Goal: Task Accomplishment & Management: Use online tool/utility

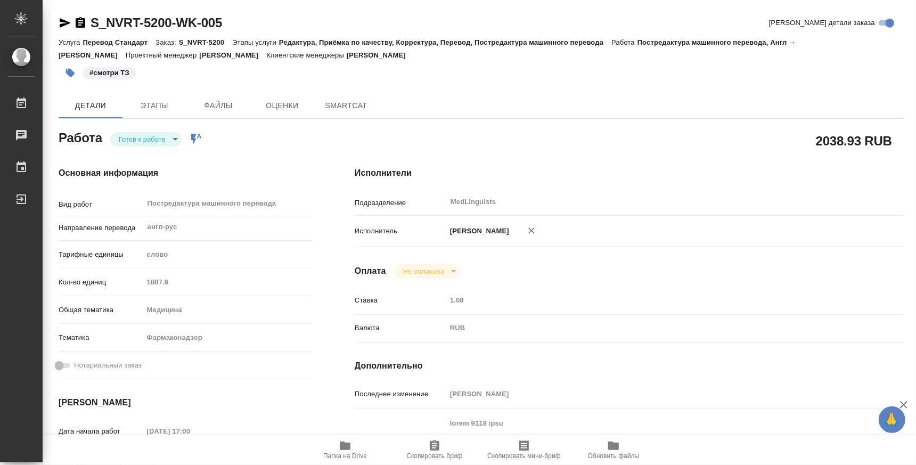
type textarea "x"
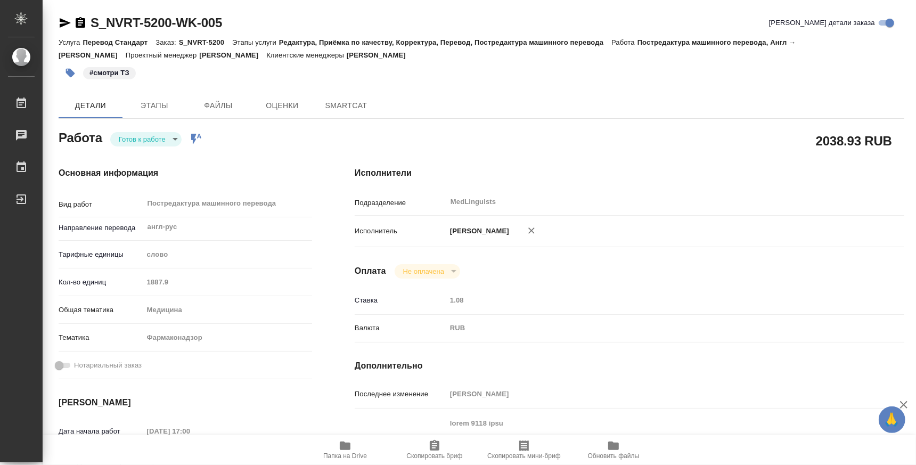
type textarea "x"
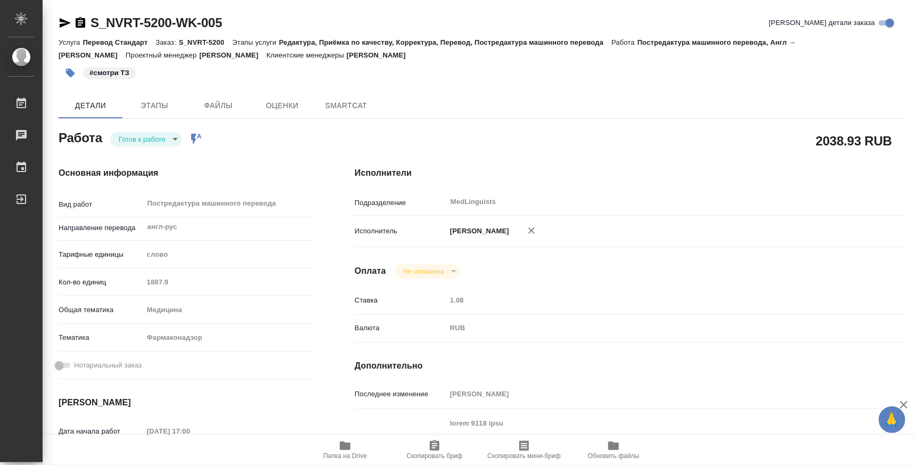
type textarea "x"
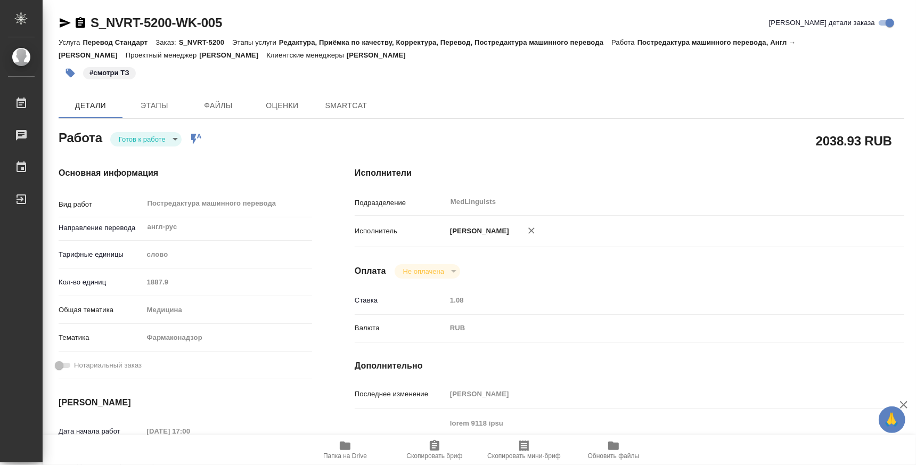
type textarea "x"
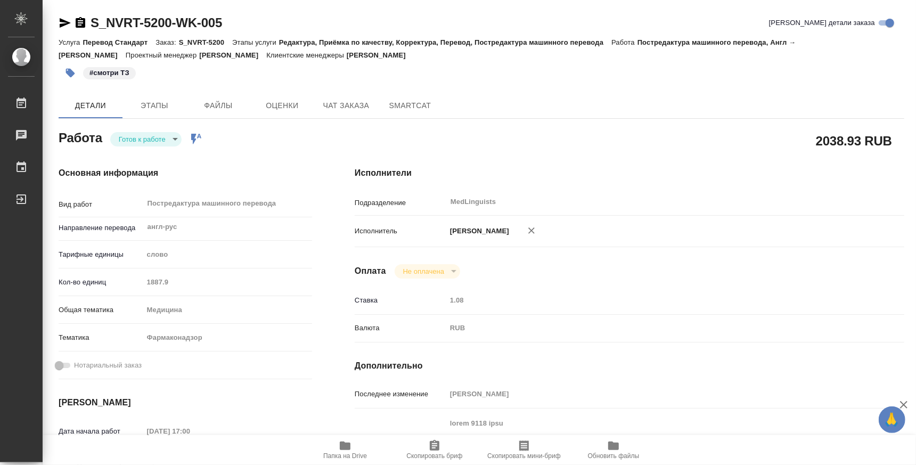
click at [340, 447] on icon "button" at bounding box center [345, 446] width 11 height 9
type textarea "x"
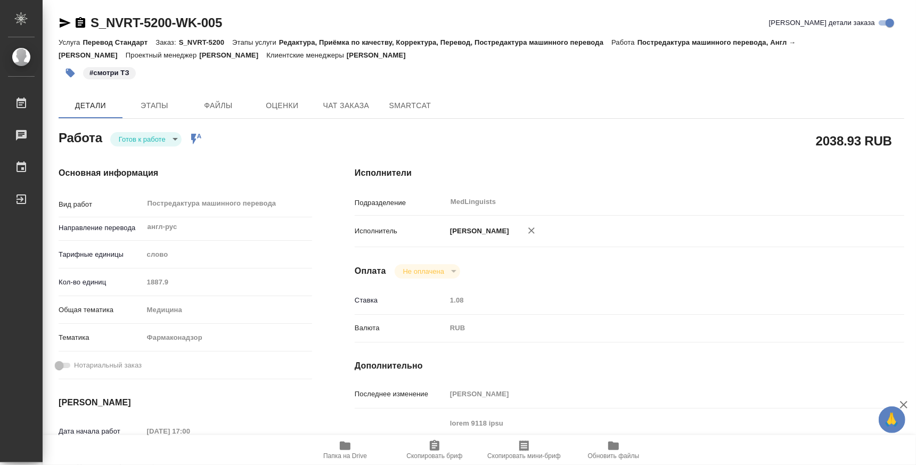
type textarea "x"
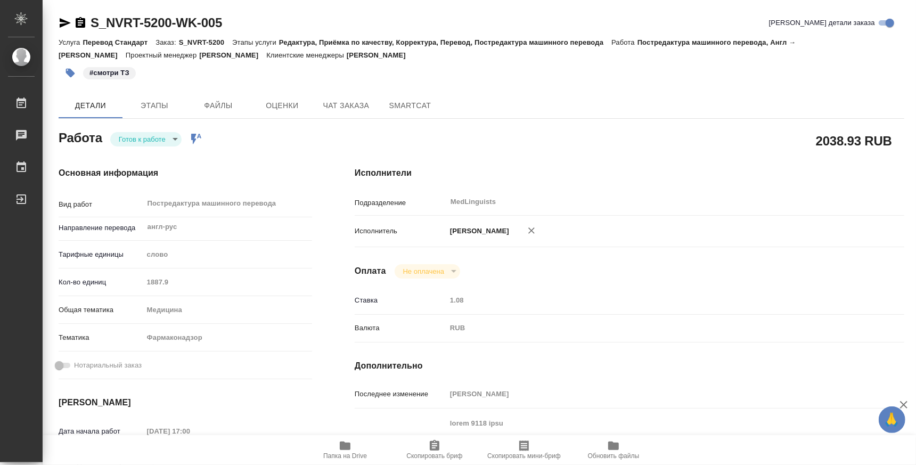
type textarea "x"
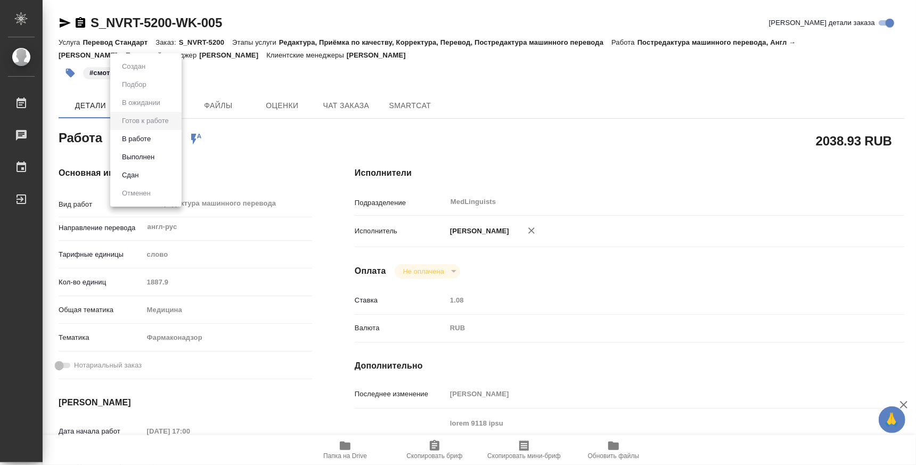
click at [165, 141] on body "🙏 .cls-1 fill:#fff; AWATERA Atminis [PERSON_NAME] 0 Чаты График Выйти S_NVRT-52…" at bounding box center [458, 232] width 916 height 465
click at [145, 157] on button "Выполнен" at bounding box center [138, 157] width 39 height 12
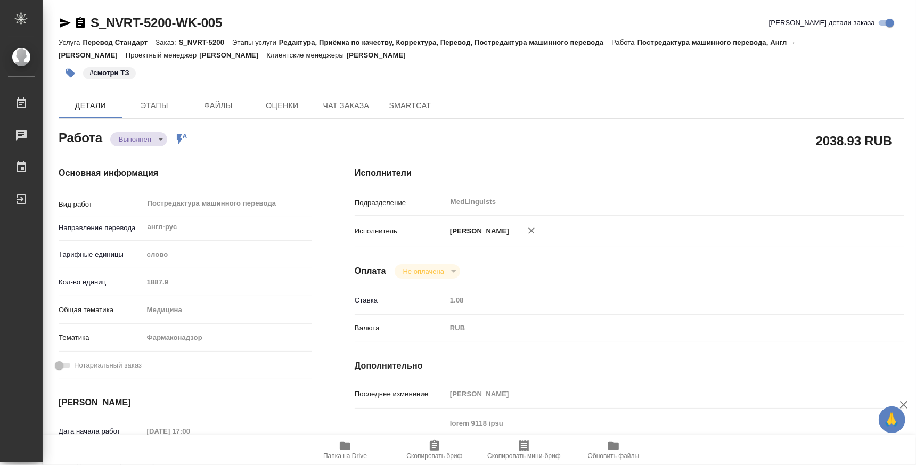
type textarea "x"
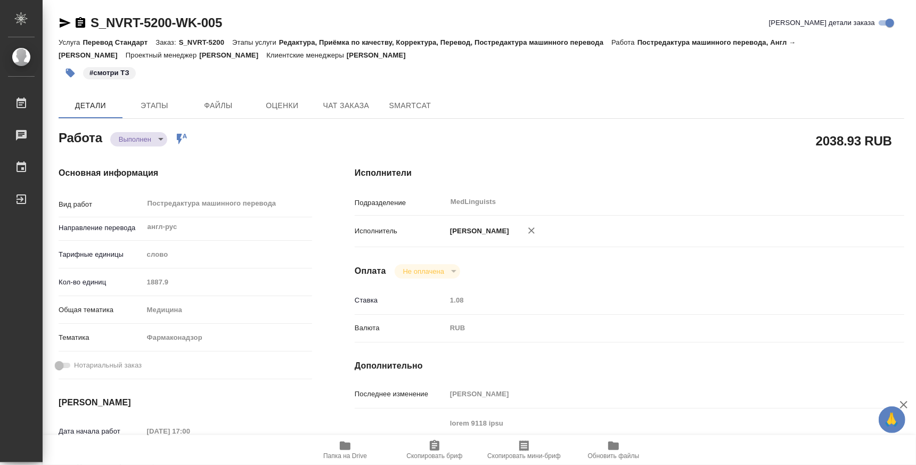
type textarea "x"
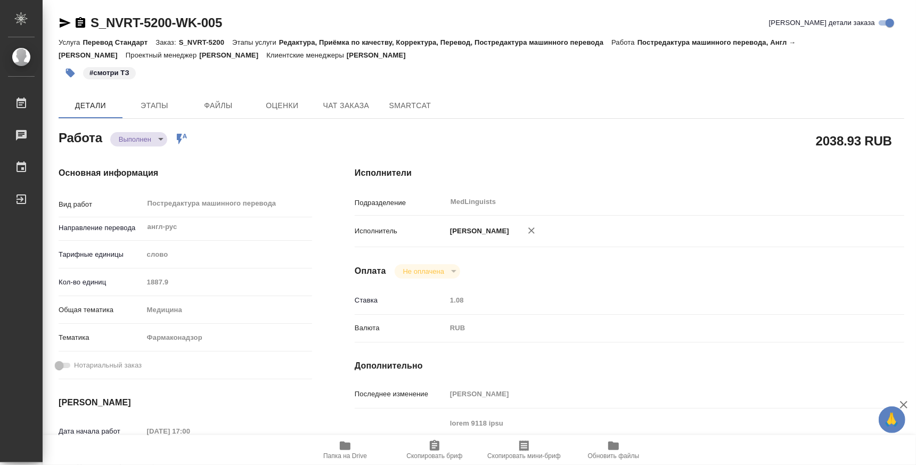
type textarea "x"
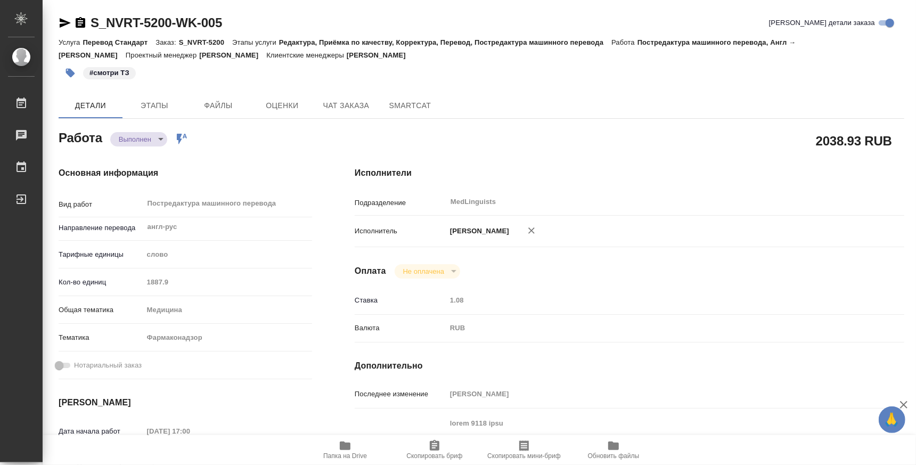
type textarea "x"
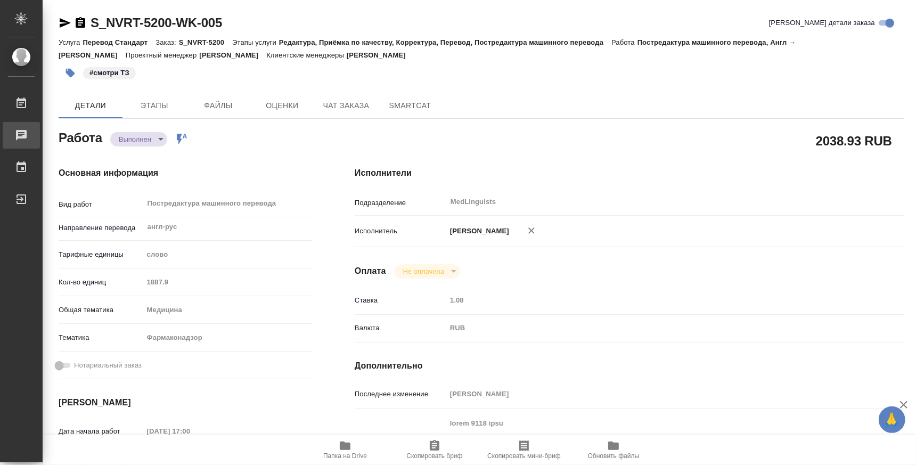
type textarea "x"
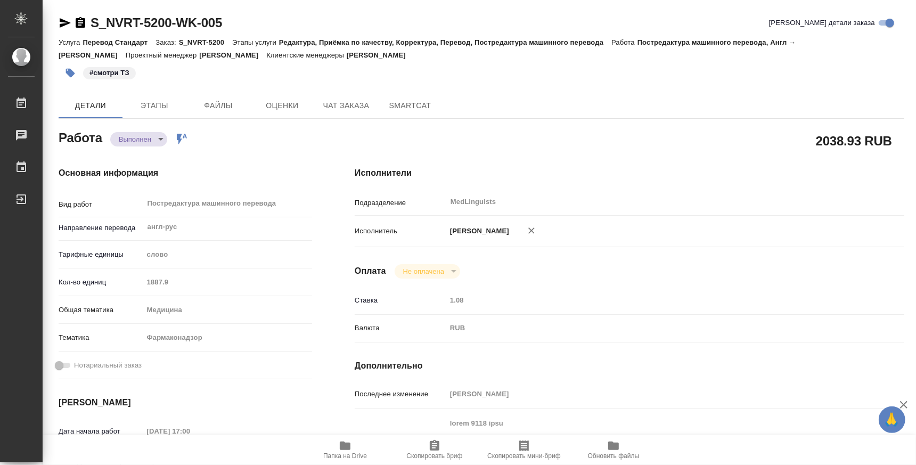
type textarea "x"
